Goal: Information Seeking & Learning: Learn about a topic

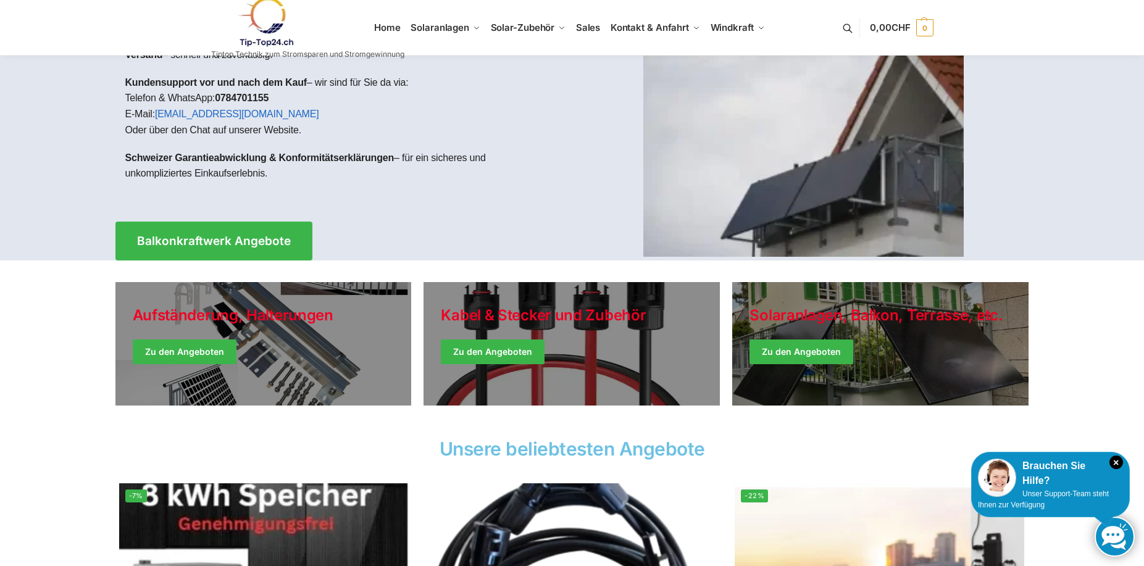
scroll to position [123, 0]
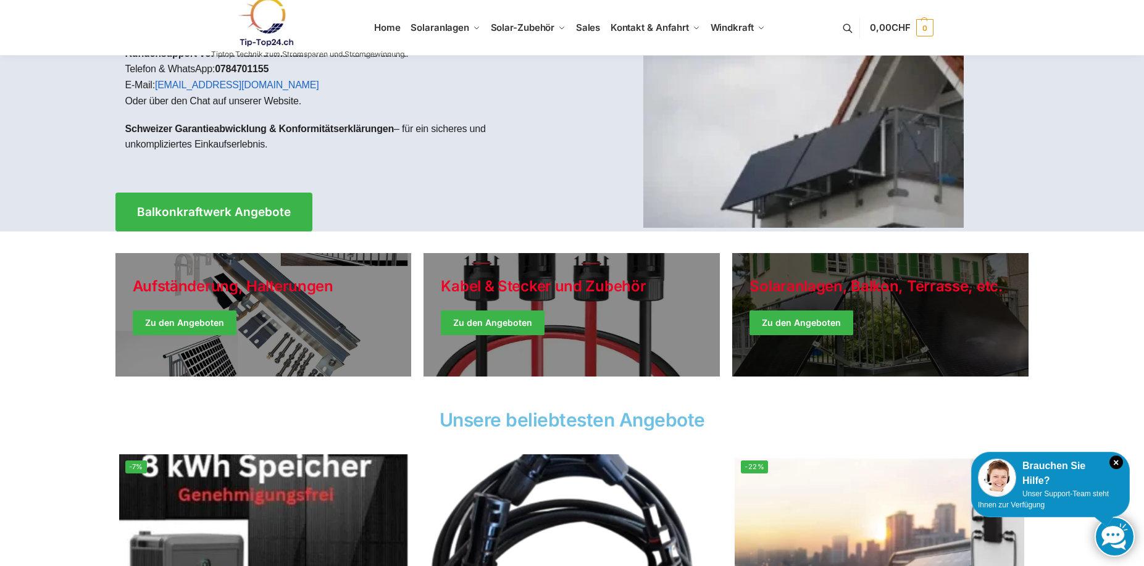
click at [915, 306] on link "Winter Jackets" at bounding box center [880, 314] width 296 height 123
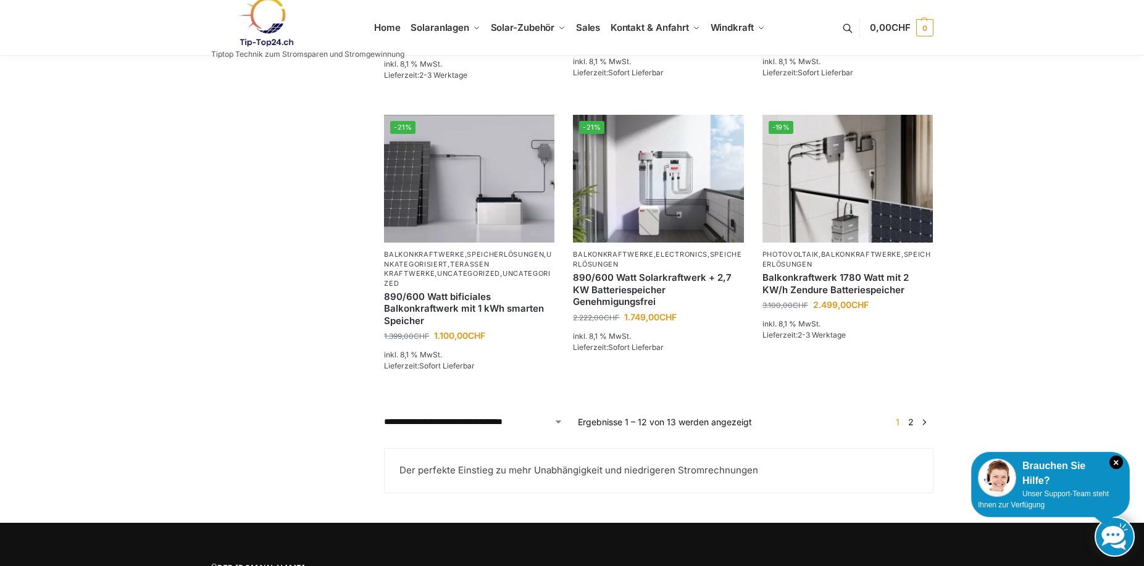
scroll to position [1145, 0]
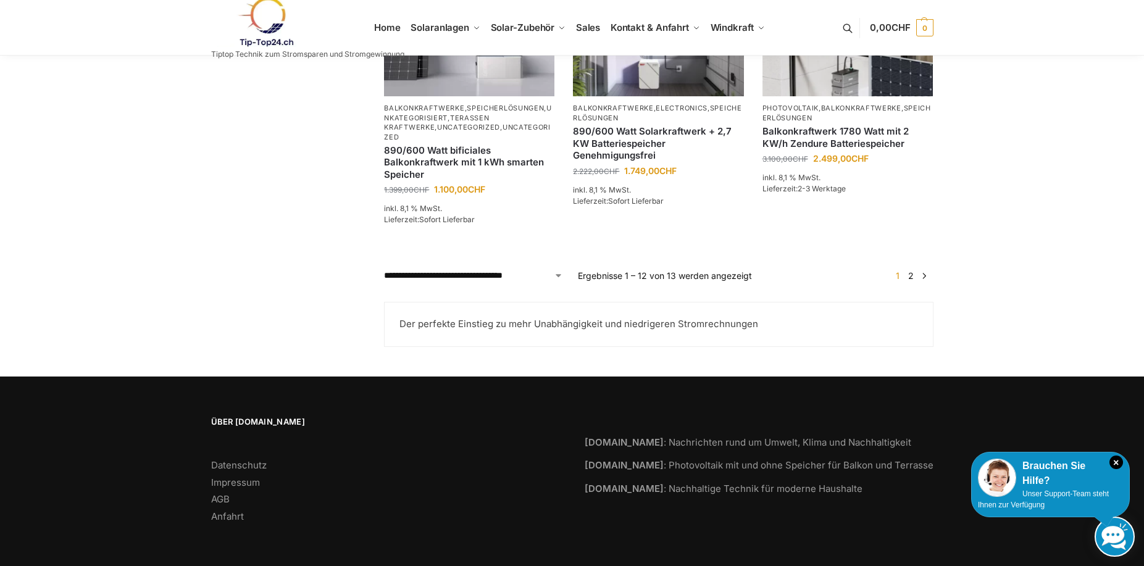
click at [912, 279] on link "2" at bounding box center [911, 275] width 12 height 10
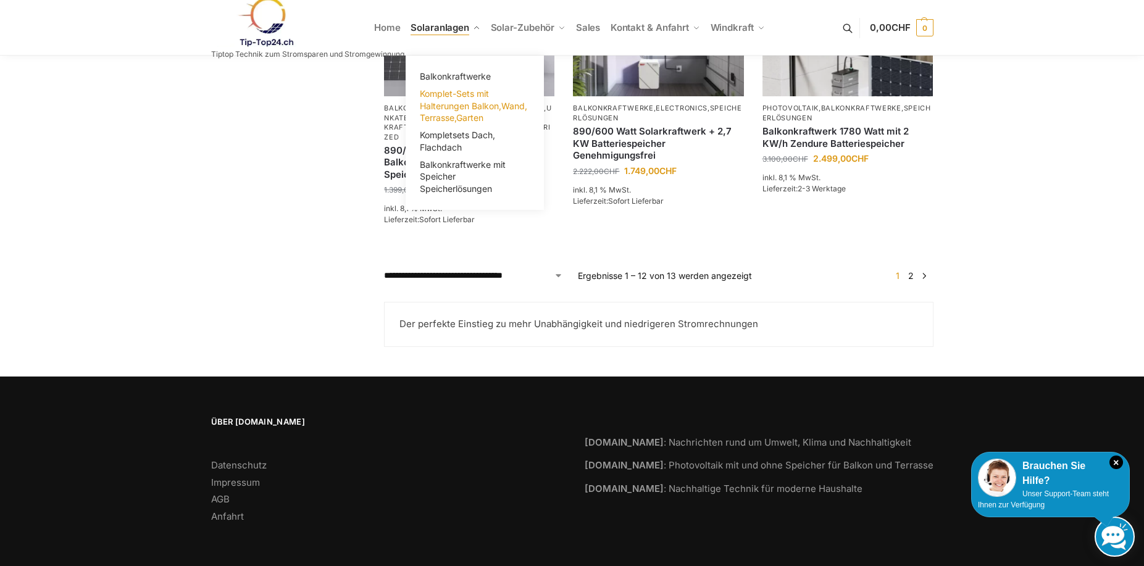
click at [470, 105] on span "Komplet-Sets mit Halterungen Balkon,Wand, Terrasse,Garten" at bounding box center [473, 105] width 107 height 35
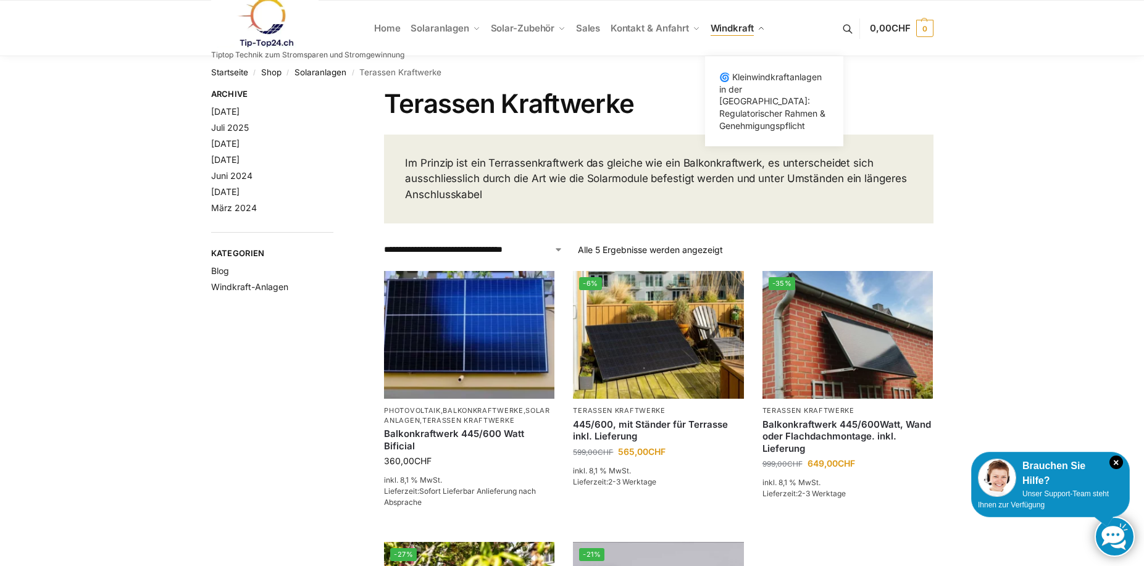
click at [737, 25] on span "Windkraft" at bounding box center [731, 28] width 43 height 12
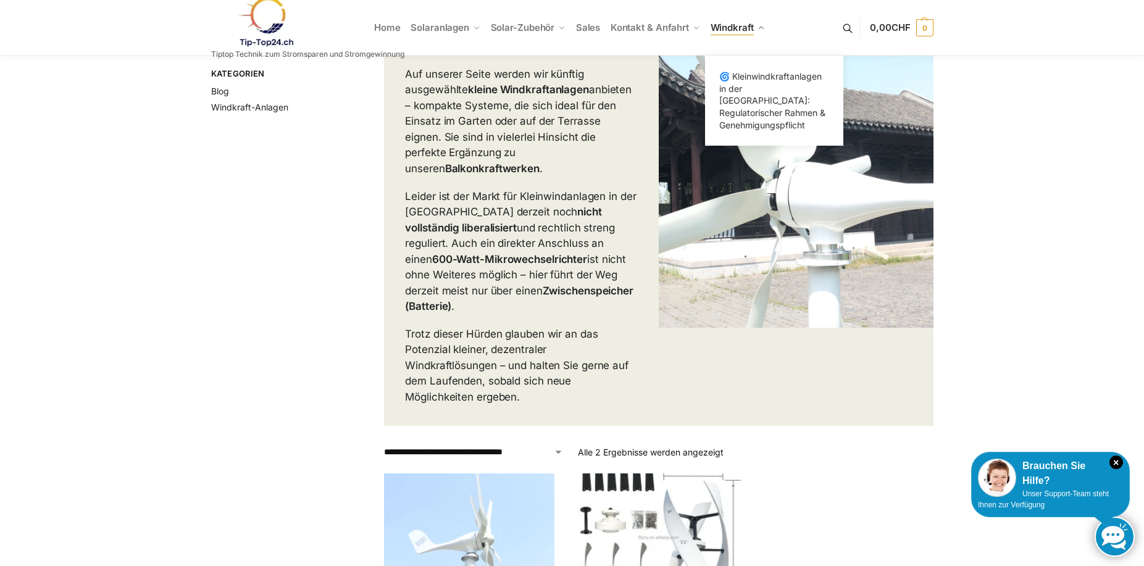
scroll to position [6, 0]
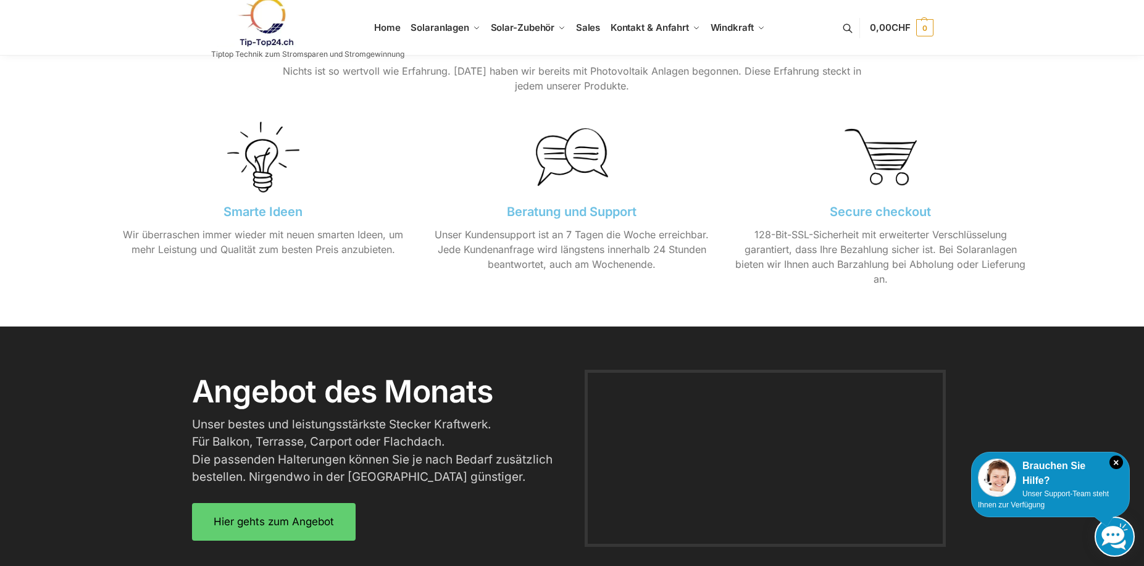
scroll to position [1296, 0]
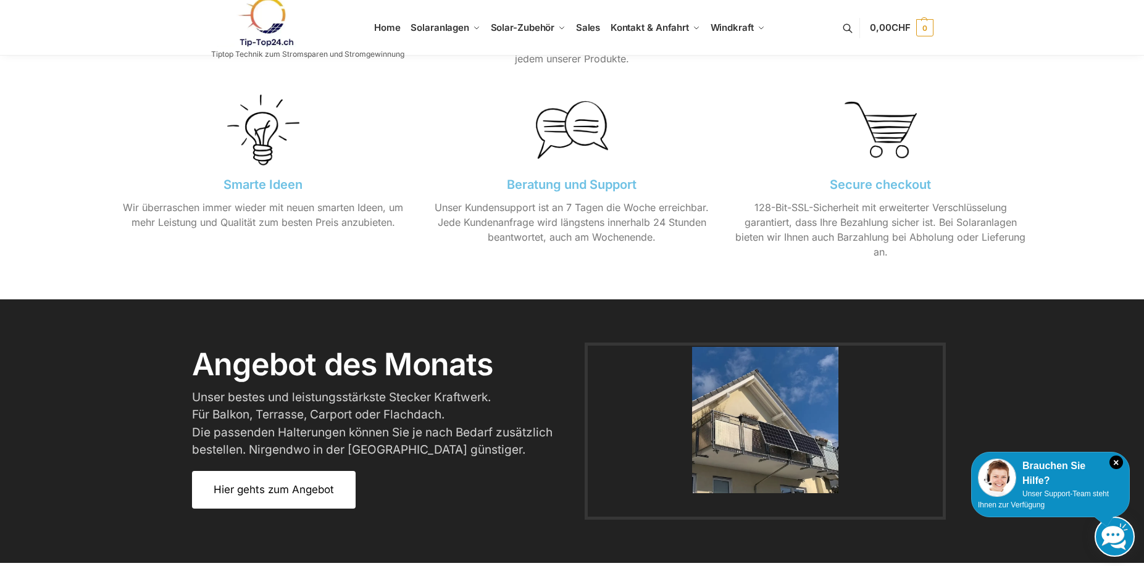
click at [332, 500] on link "Hier gehts zum Angebot" at bounding box center [274, 490] width 164 height 38
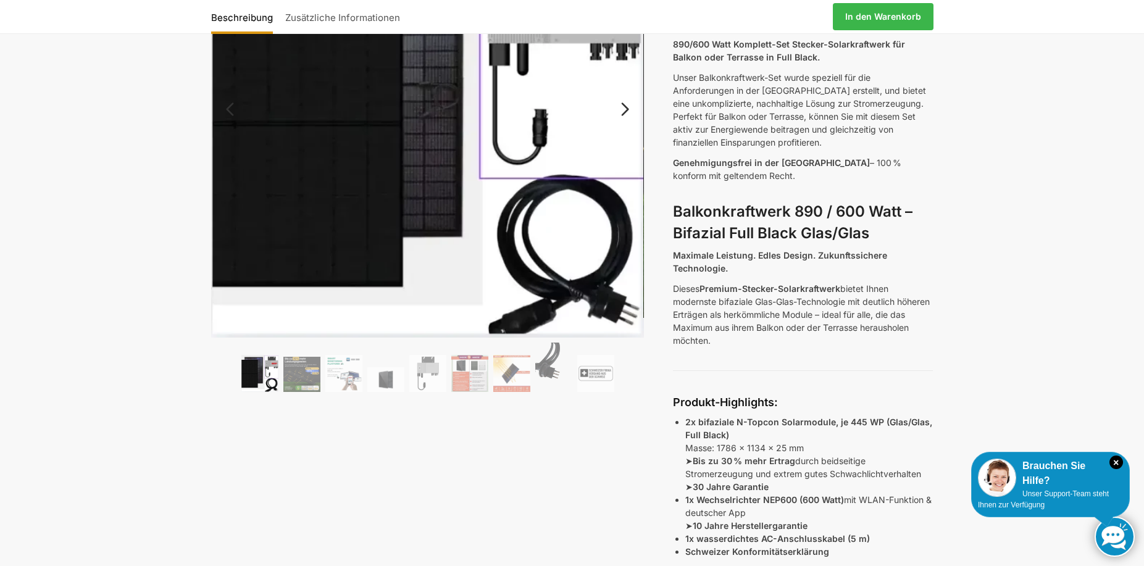
scroll to position [185, 0]
click at [302, 381] on img at bounding box center [301, 373] width 37 height 35
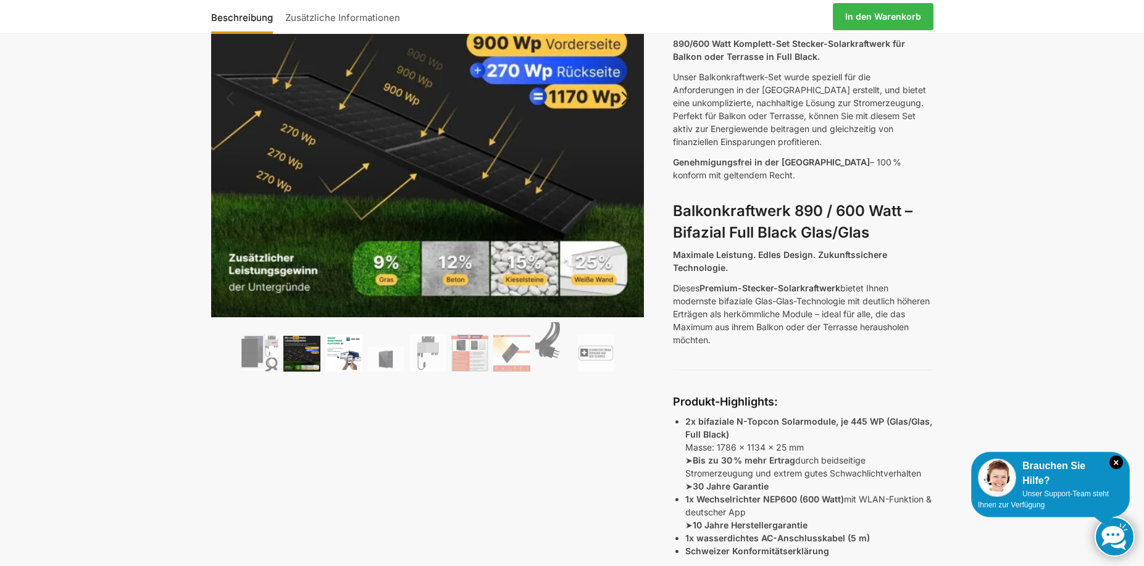
click at [352, 359] on img at bounding box center [343, 352] width 37 height 37
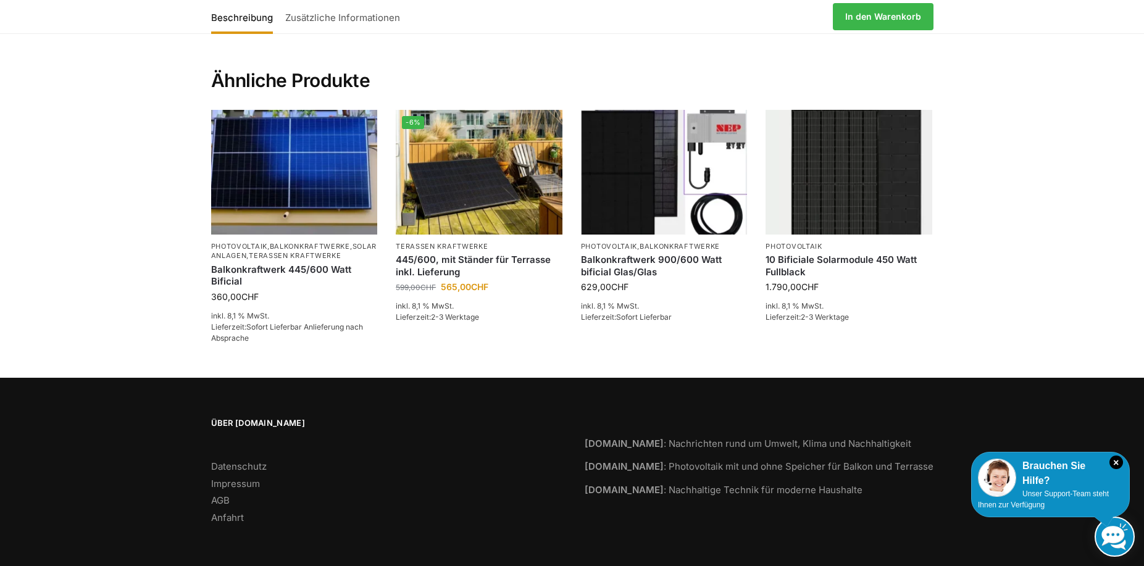
scroll to position [2976, 0]
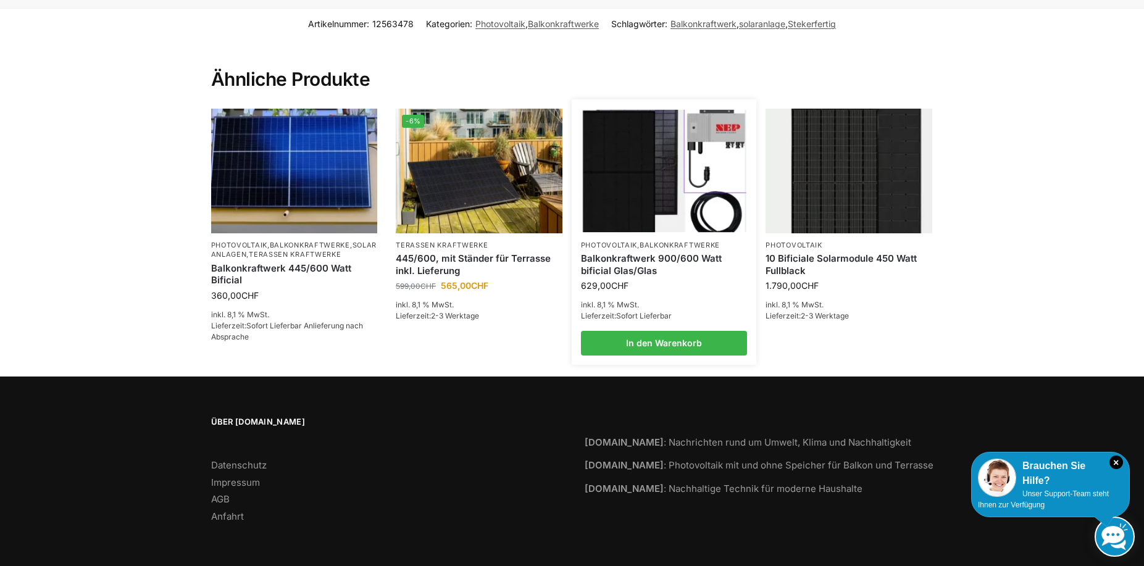
click at [634, 257] on link "Balkonkraftwerk 900/600 Watt bificial Glas/Glas" at bounding box center [664, 264] width 167 height 24
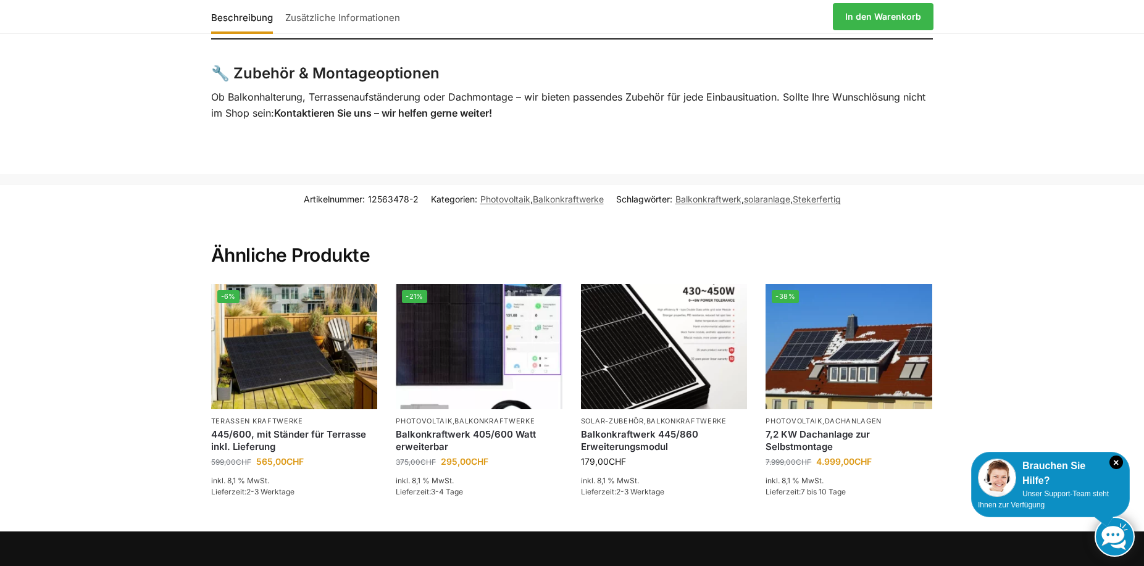
scroll to position [2739, 0]
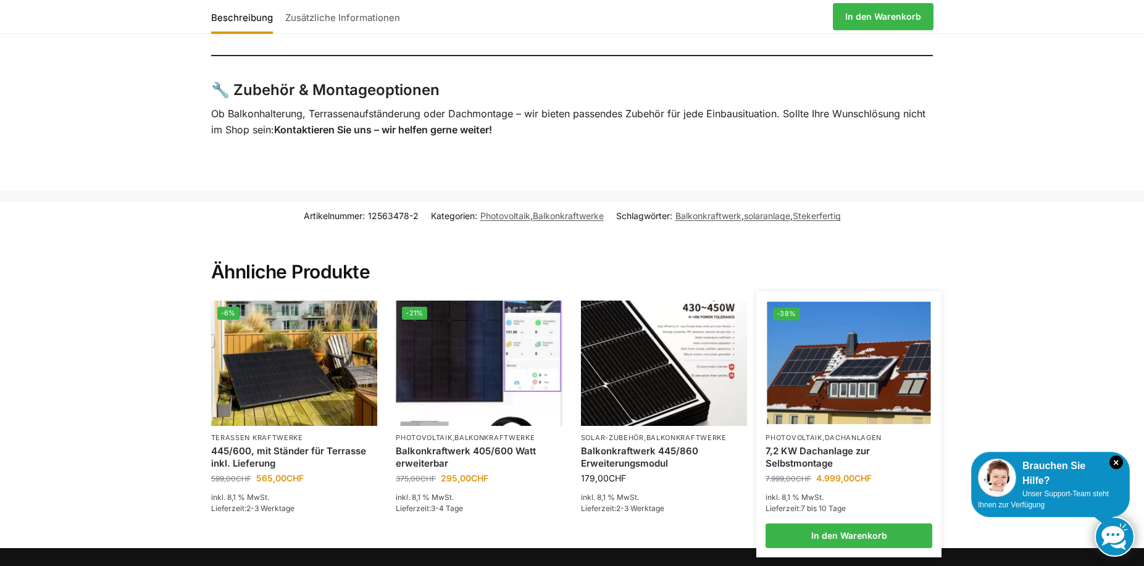
click at [845, 378] on img at bounding box center [849, 363] width 164 height 123
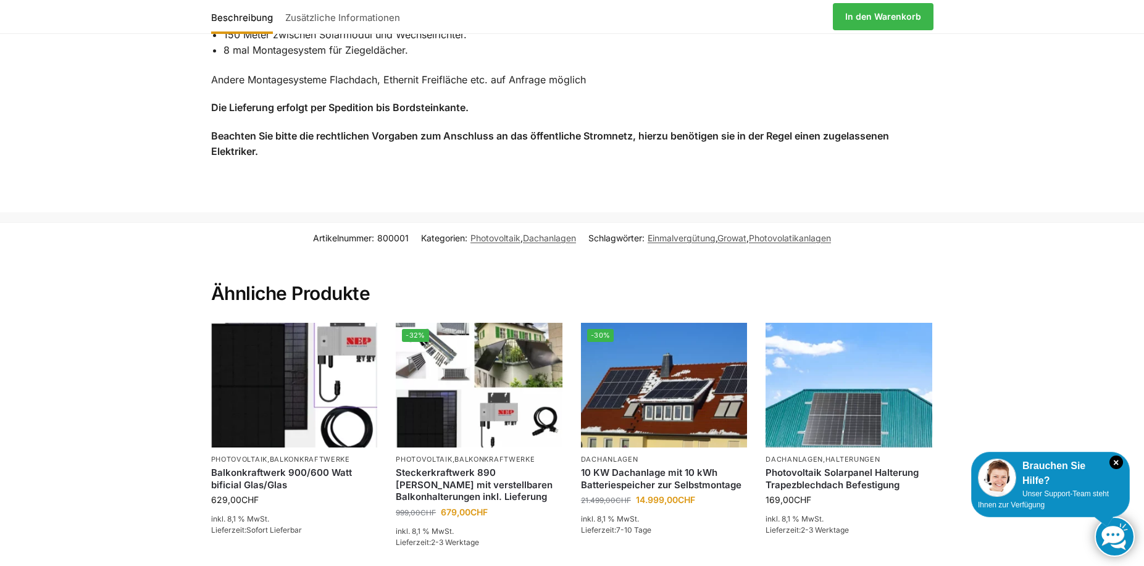
scroll to position [823, 0]
